Goal: Information Seeking & Learning: Learn about a topic

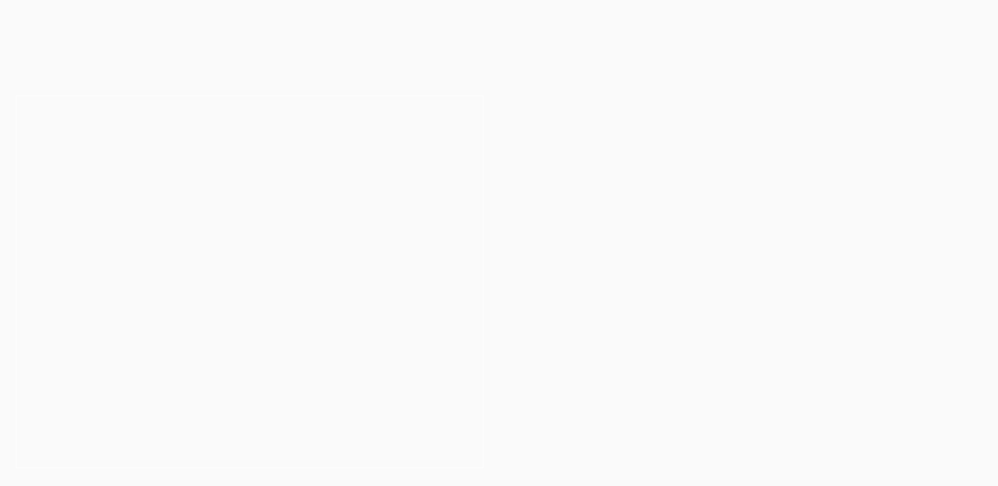
click at [859, 168] on link at bounding box center [748, 147] width 499 height 135
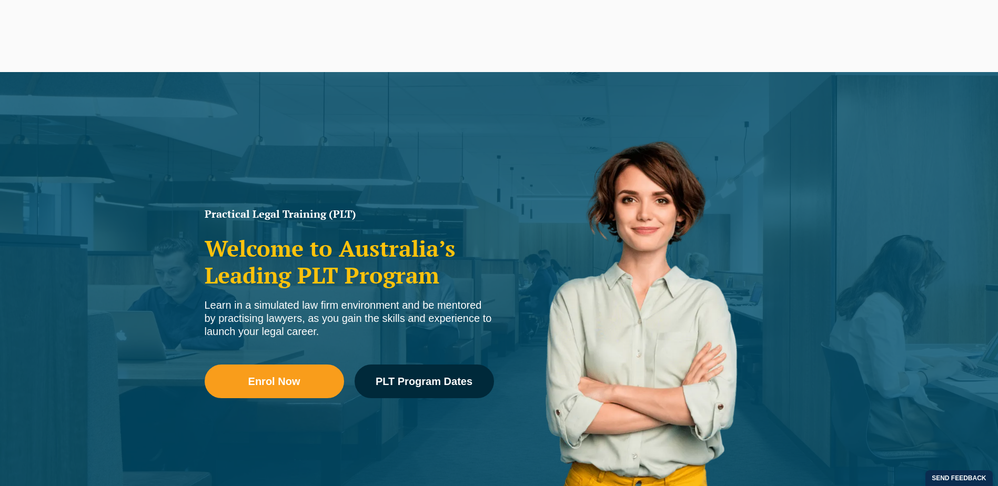
click at [316, 248] on h2 "Welcome to Australia’s Leading PLT Program" at bounding box center [349, 261] width 289 height 53
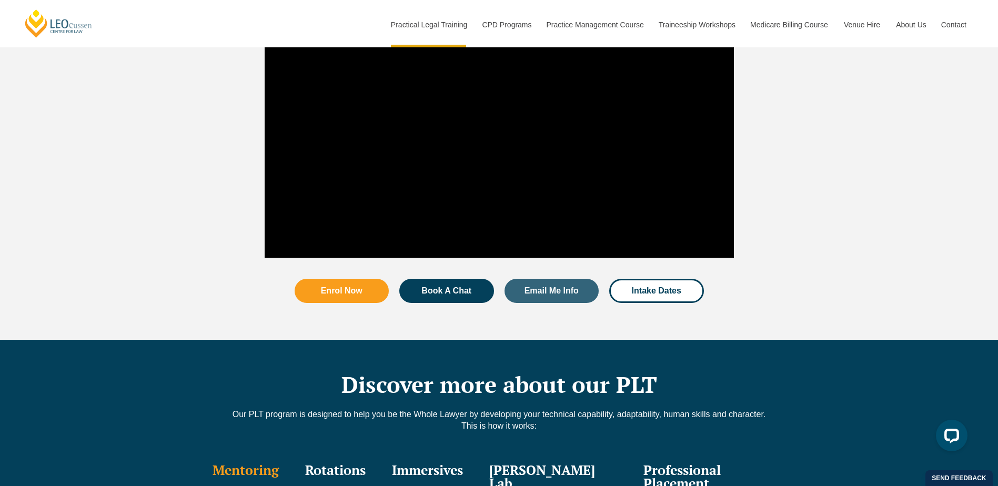
scroll to position [1316, 0]
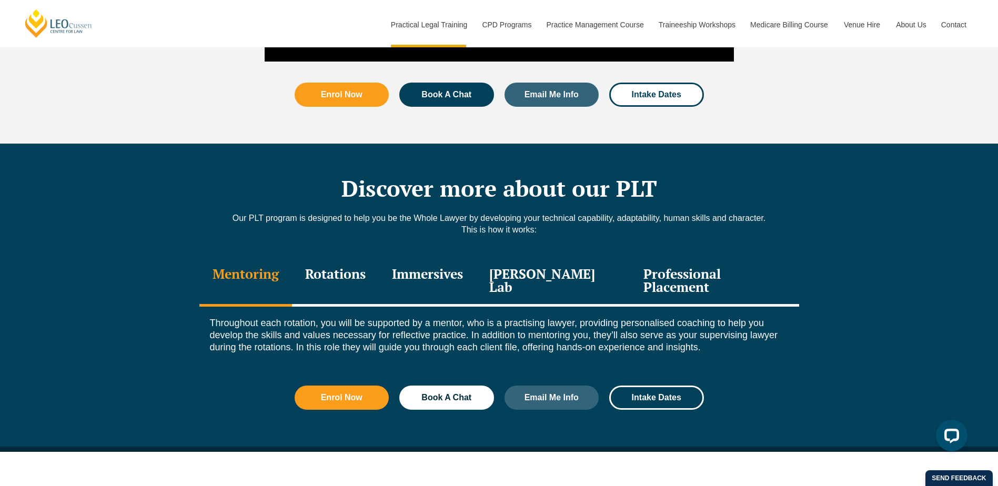
click at [353, 257] on div "Rotations" at bounding box center [335, 282] width 87 height 50
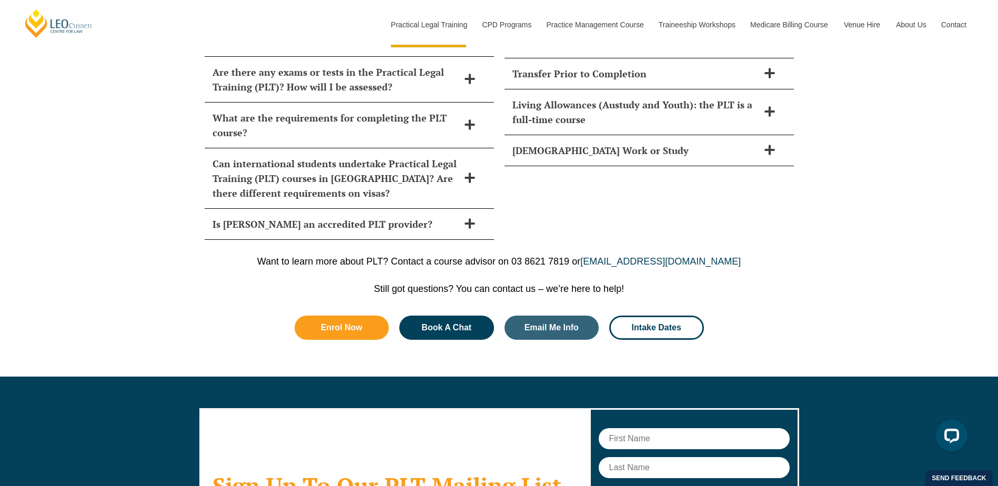
scroll to position [5421, 0]
